Goal: Navigation & Orientation: Find specific page/section

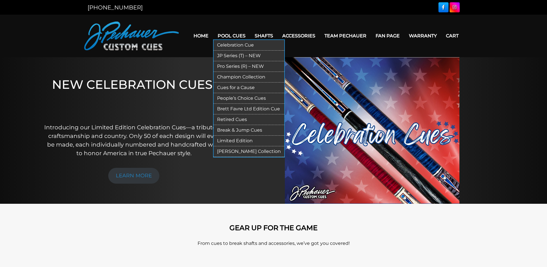
click at [232, 36] on link "Pool Cues" at bounding box center [231, 35] width 37 height 15
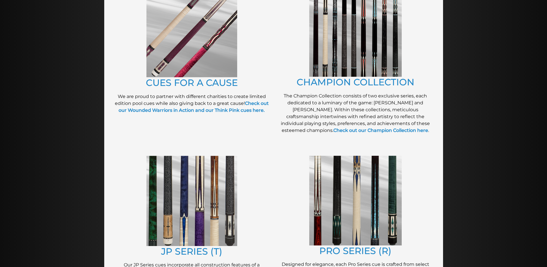
scroll to position [159, 0]
click at [231, 110] on strong "Check out our Wounded Warriors in Action and our Think Pink cues here." at bounding box center [194, 106] width 150 height 12
click at [345, 82] on link "CHAMPION COLLECTION" at bounding box center [356, 81] width 118 height 11
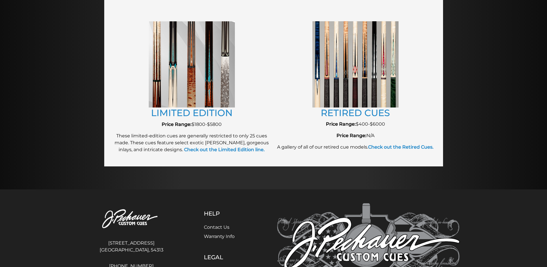
scroll to position [639, 0]
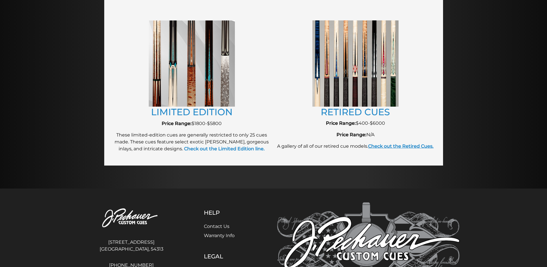
click at [368, 149] on strong "Check out the Retired Cues." at bounding box center [400, 145] width 65 height 5
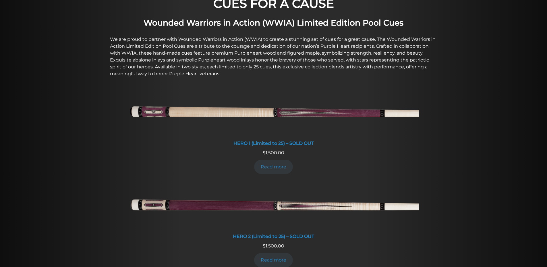
scroll to position [188, 0]
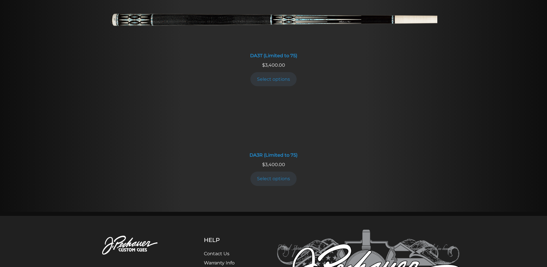
scroll to position [1113, 0]
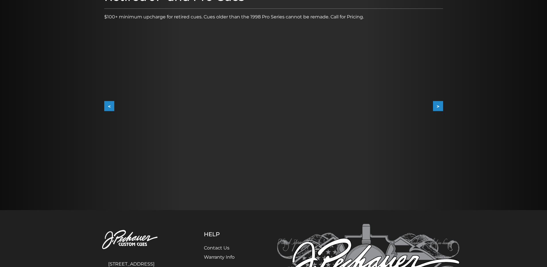
scroll to position [86, 0]
